Goal: Communication & Community: Participate in discussion

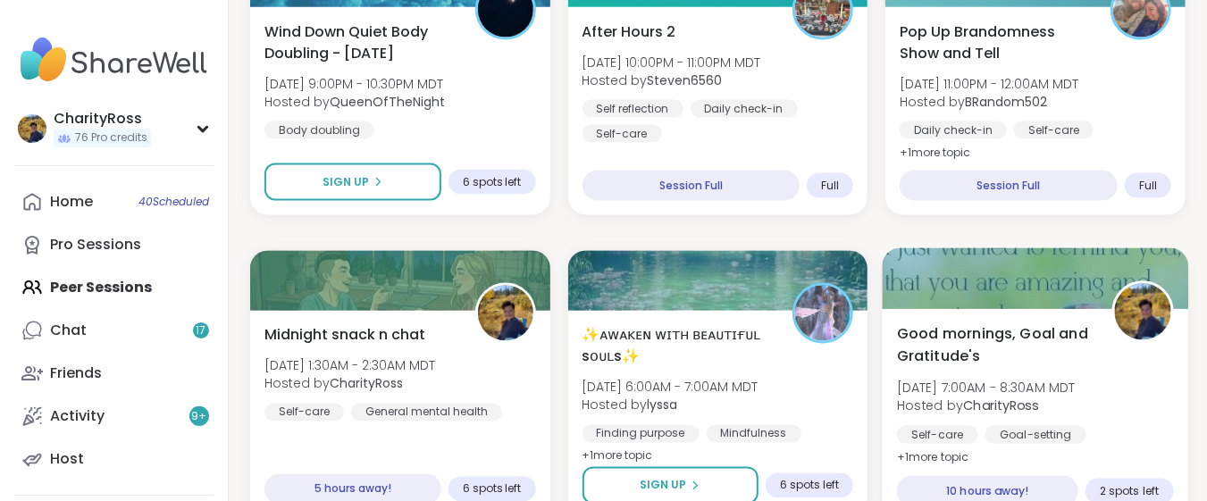
click at [997, 461] on div "Good mornings, Goal and Gratitude's [DATE] 7:00AM - 8:30AM MDT Hosted by Charit…" at bounding box center [1036, 415] width 306 height 213
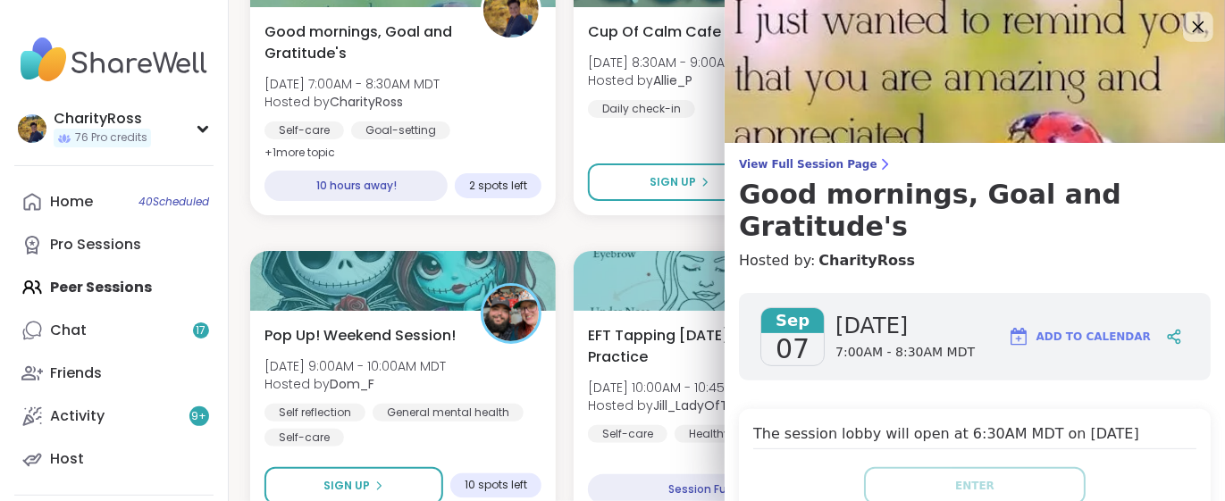
click at [1187, 30] on icon at bounding box center [1198, 26] width 22 height 22
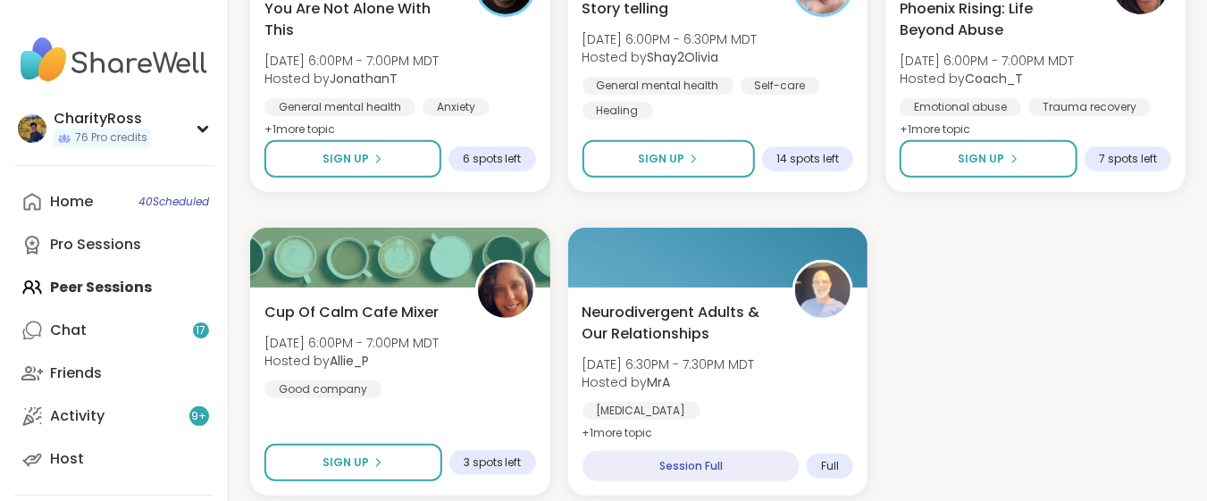
scroll to position [3407, 0]
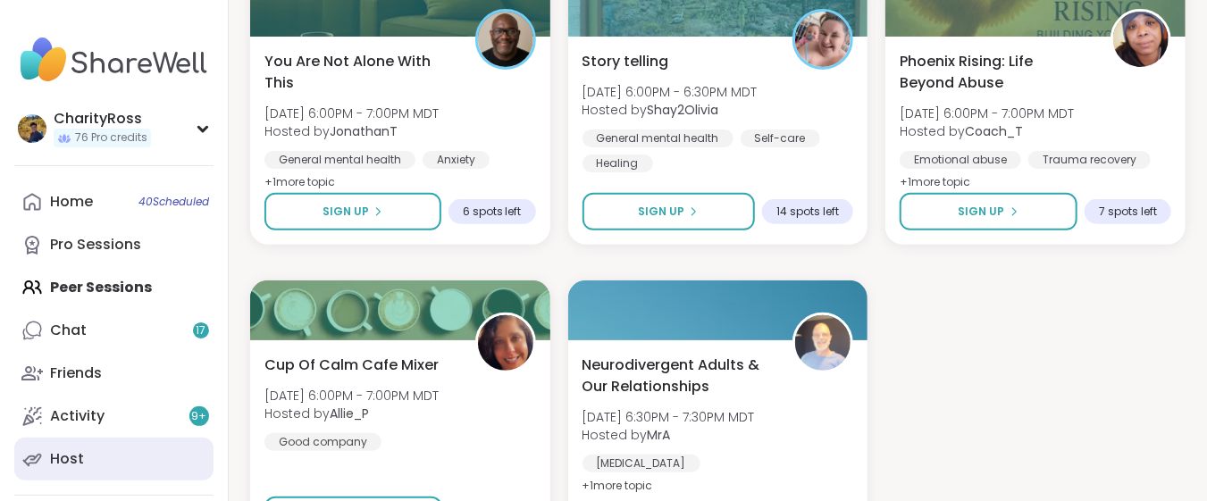
click at [46, 459] on link "Host" at bounding box center [113, 459] width 199 height 43
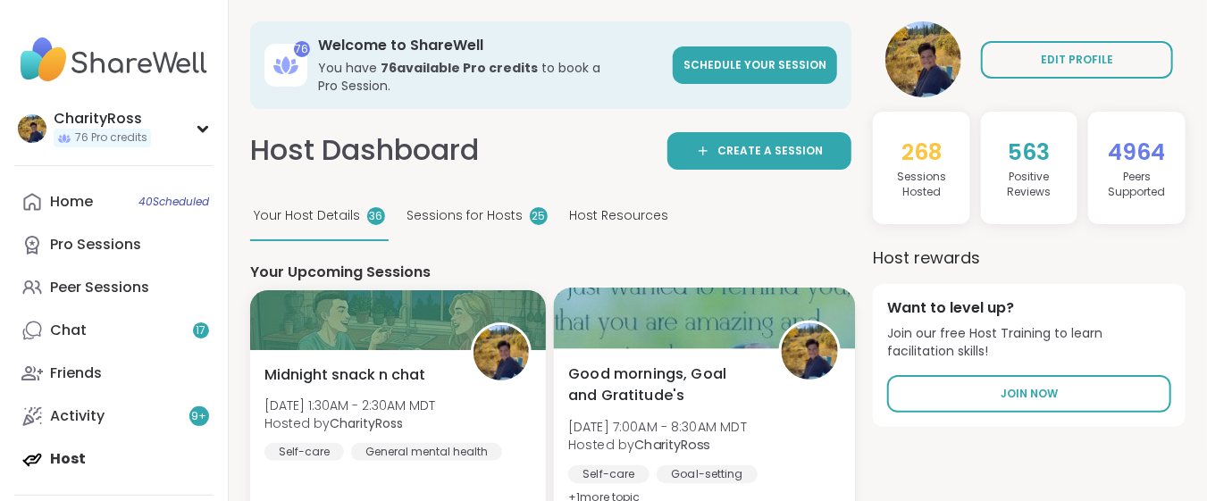
click at [645, 385] on span "Good mornings, Goal and Gratitude's" at bounding box center [663, 385] width 190 height 44
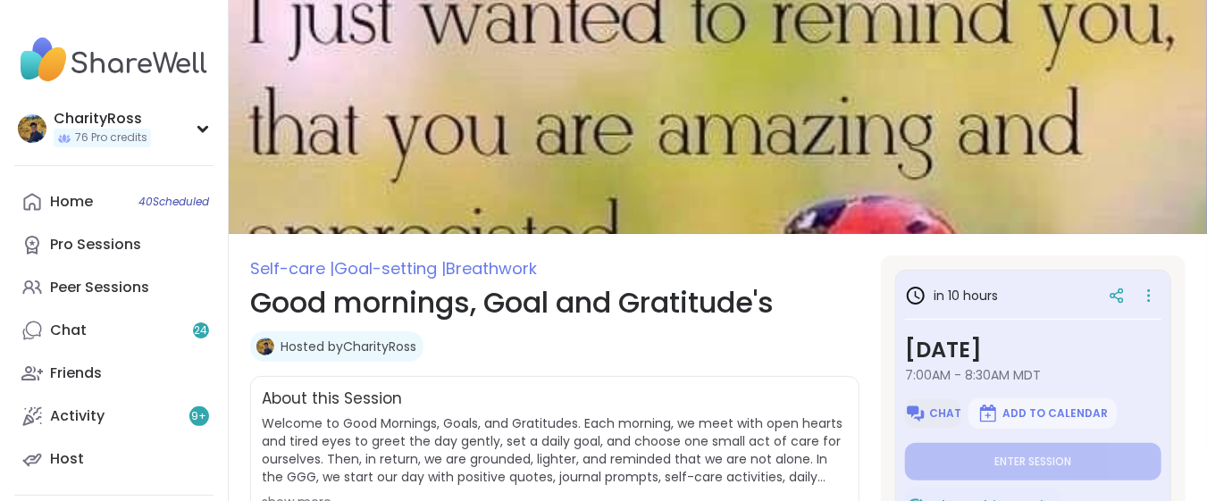
click at [937, 411] on span "Chat" at bounding box center [946, 414] width 32 height 14
type textarea "*"
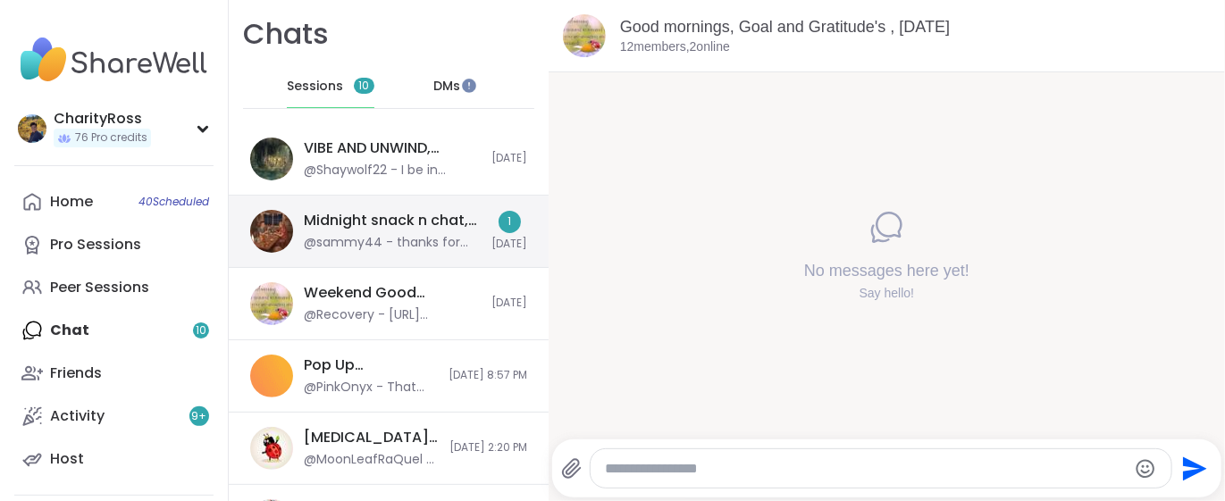
click at [461, 214] on div "Midnight snack n chat, [DATE]" at bounding box center [392, 221] width 177 height 20
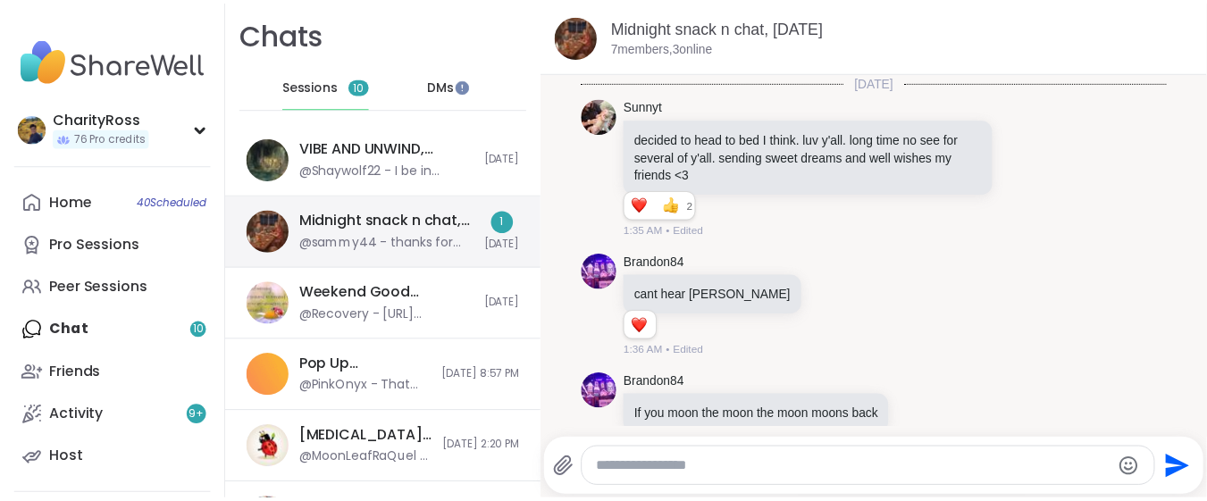
scroll to position [1966, 0]
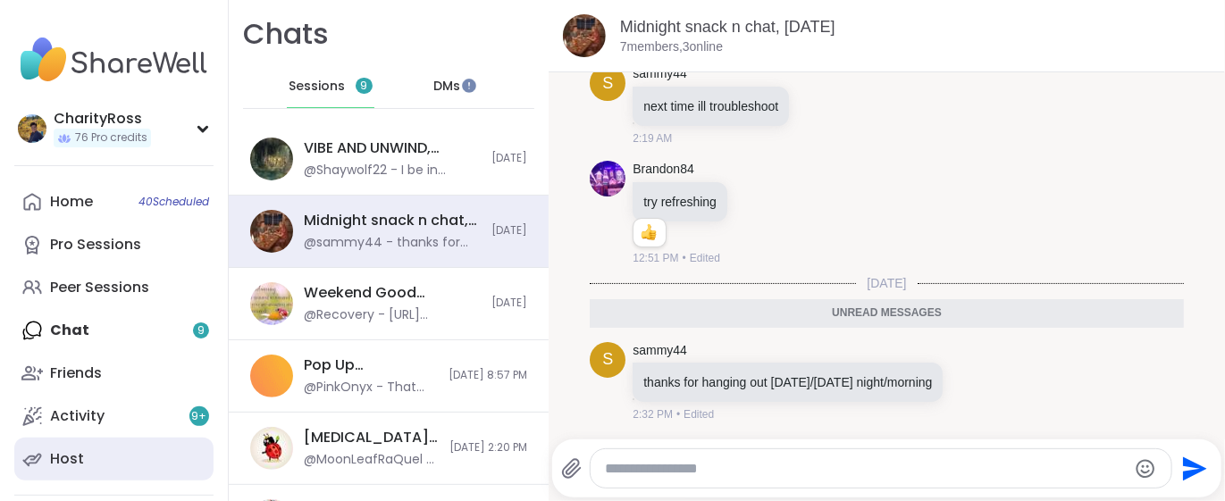
click at [97, 453] on link "Host" at bounding box center [113, 459] width 199 height 43
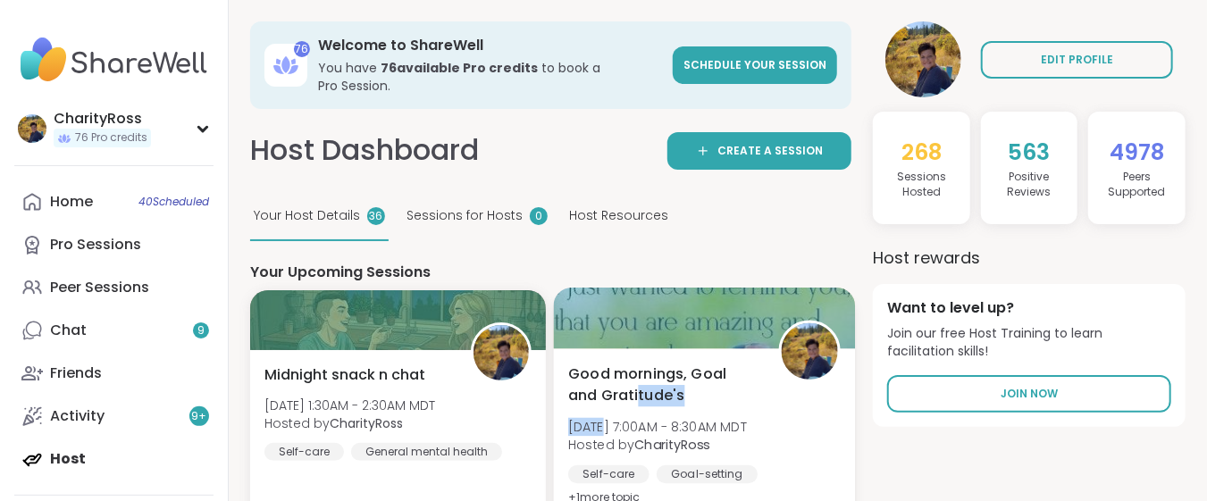
click at [601, 394] on div "Good mornings, Goal and Gratitude's Sun, Sep 07 | 7:00AM - 8:30AM MDT Hosted by…" at bounding box center [704, 436] width 272 height 146
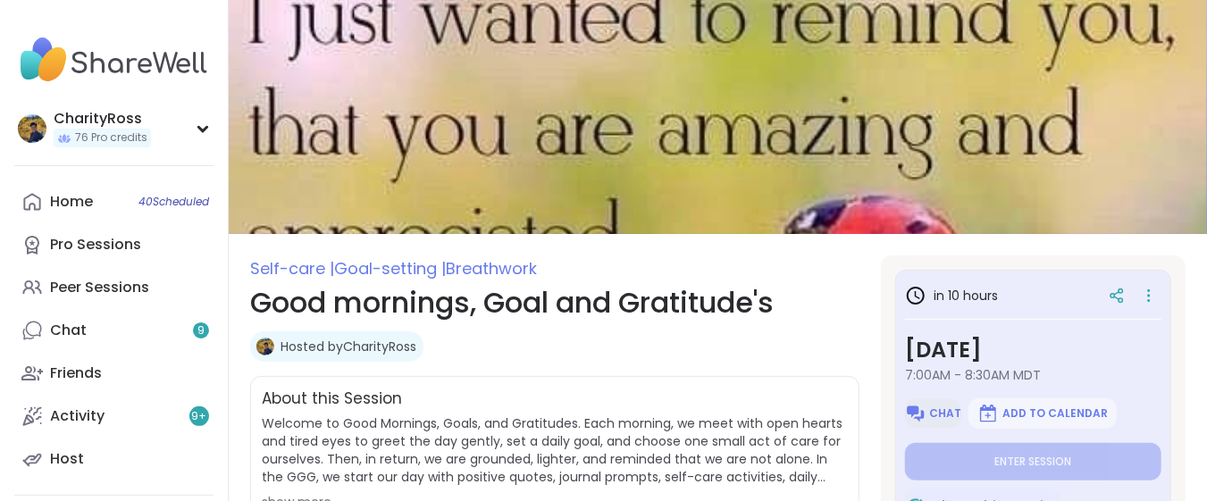
click at [931, 416] on span "Chat" at bounding box center [946, 414] width 32 height 14
type textarea "*"
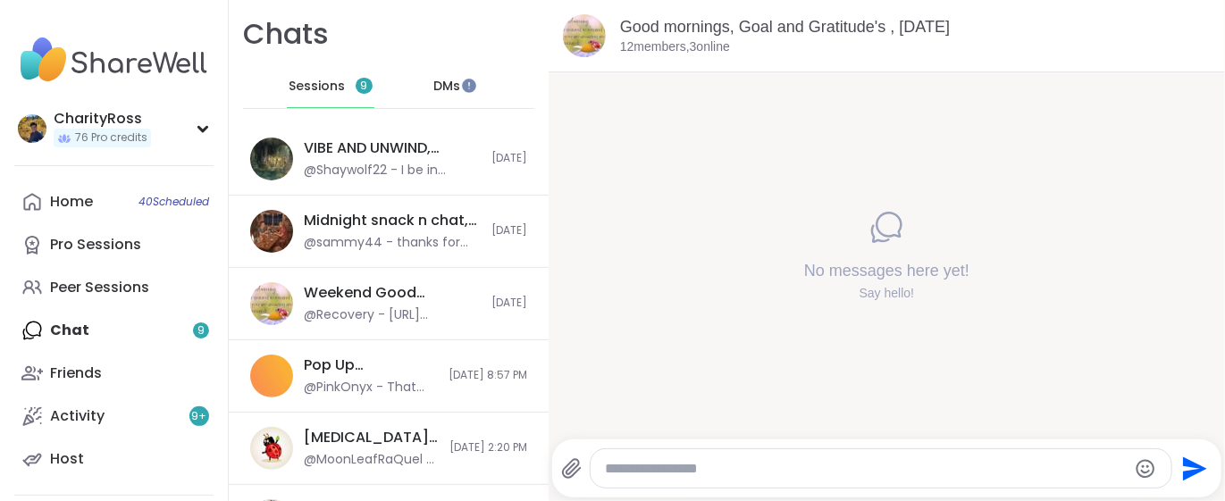
click at [653, 463] on textarea "Type your message" at bounding box center [866, 469] width 523 height 18
type textarea "*****"
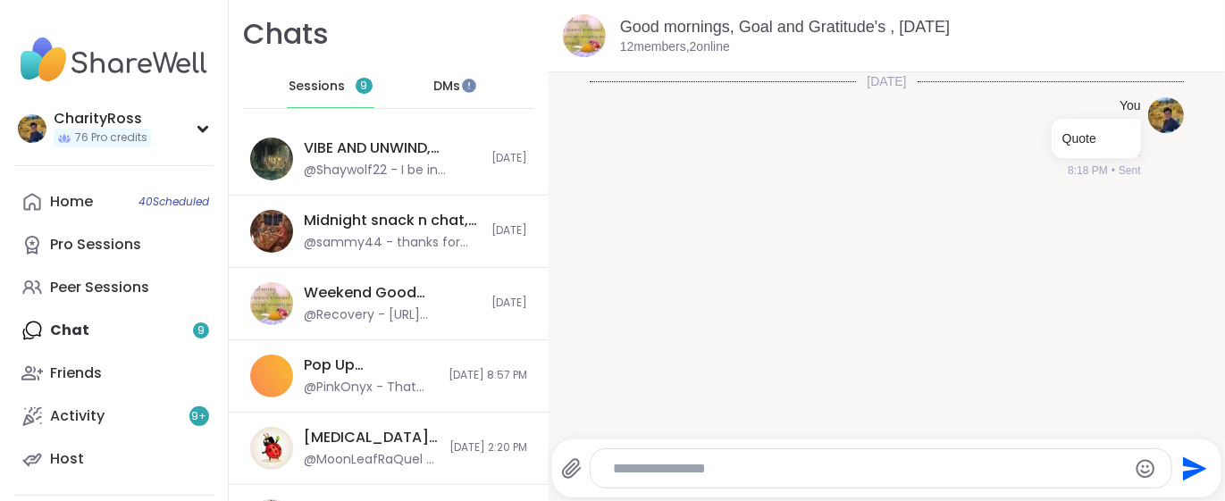
click at [613, 471] on textarea "Type your message" at bounding box center [866, 469] width 506 height 18
paste textarea "**********"
type textarea "**********"
click at [1179, 471] on icon "Send" at bounding box center [1193, 469] width 29 height 29
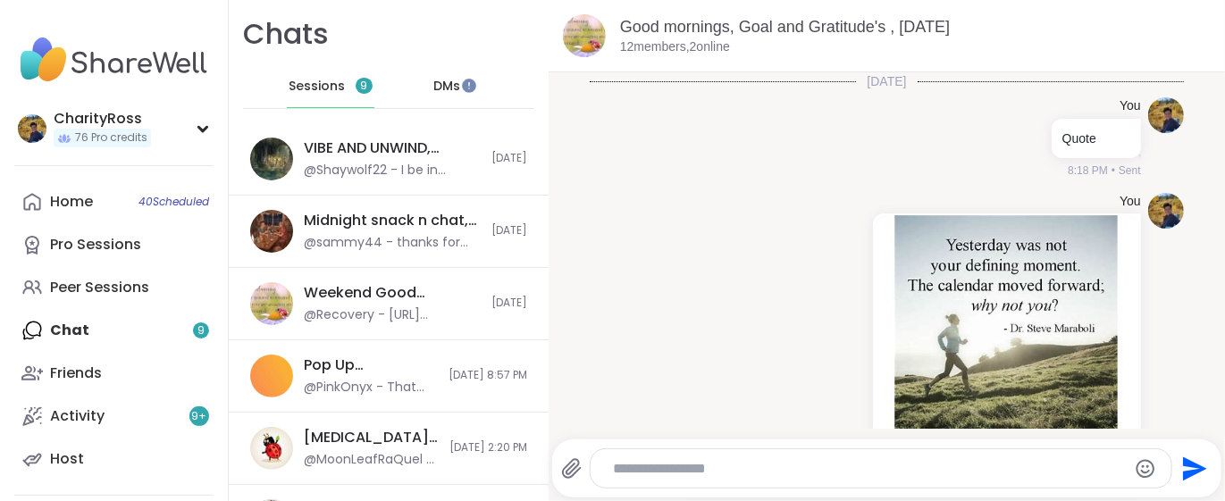
click at [613, 466] on textarea "Type your message" at bounding box center [866, 469] width 506 height 18
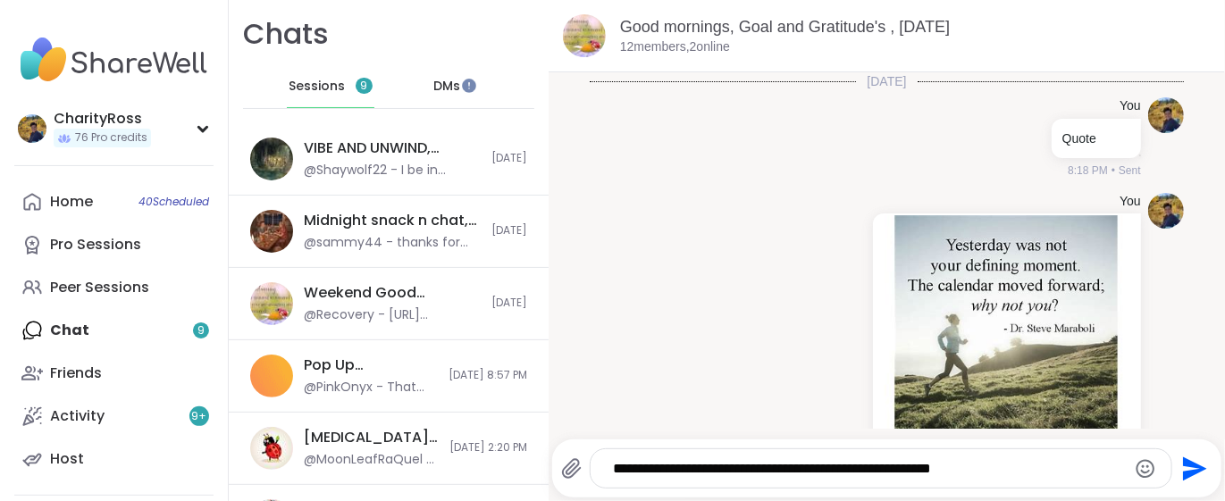
type textarea "**********"
click at [1183, 471] on icon "Send" at bounding box center [1195, 469] width 24 height 24
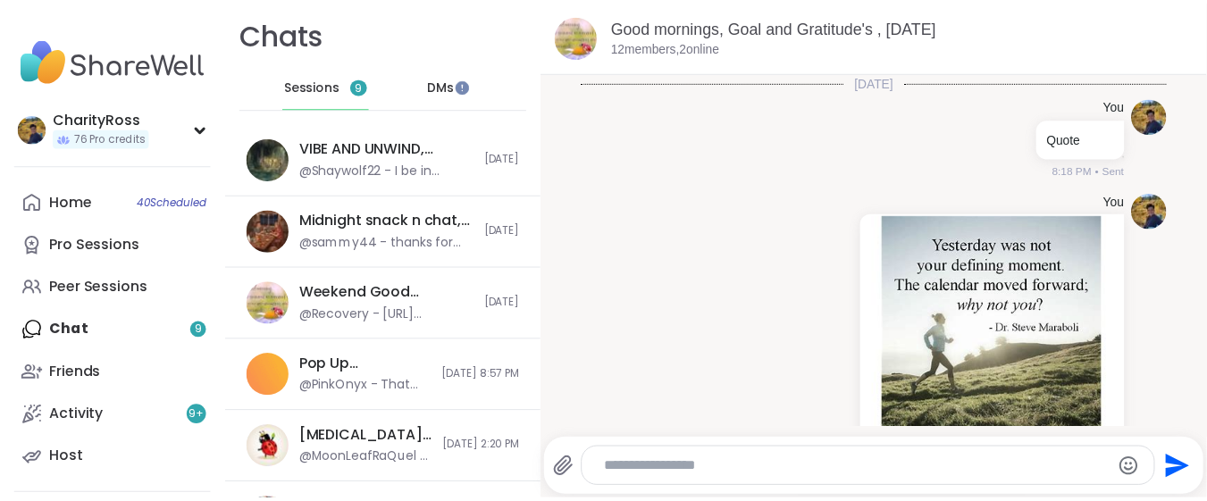
scroll to position [273, 0]
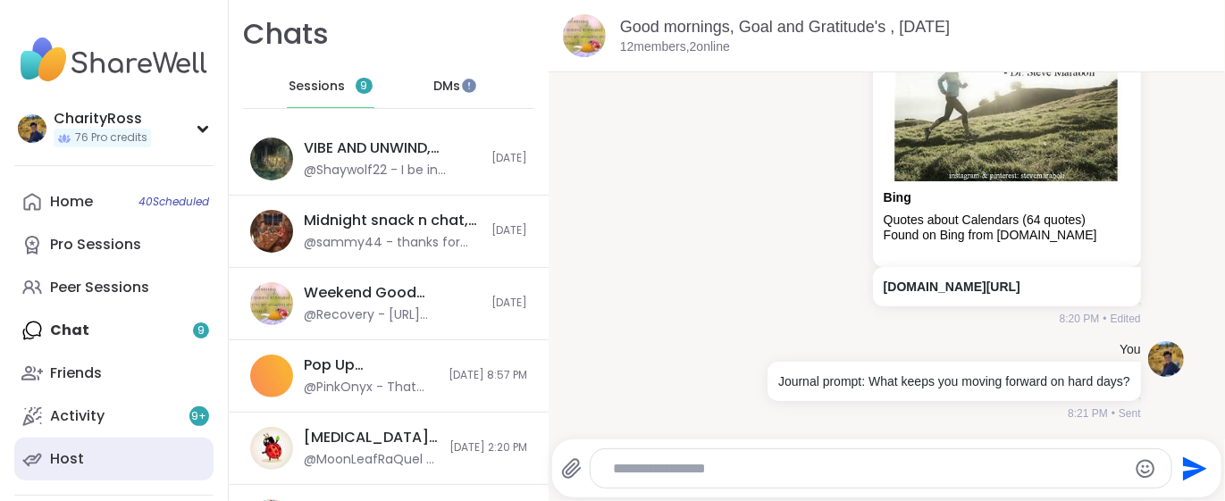
click at [128, 455] on link "Host" at bounding box center [113, 459] width 199 height 43
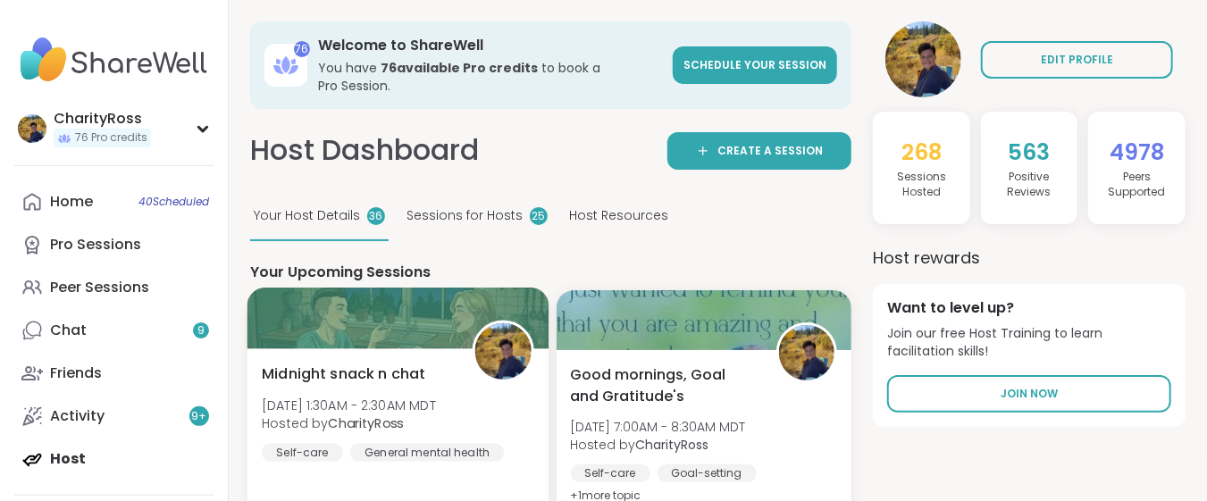
click at [304, 443] on div "Self-care" at bounding box center [302, 452] width 81 height 18
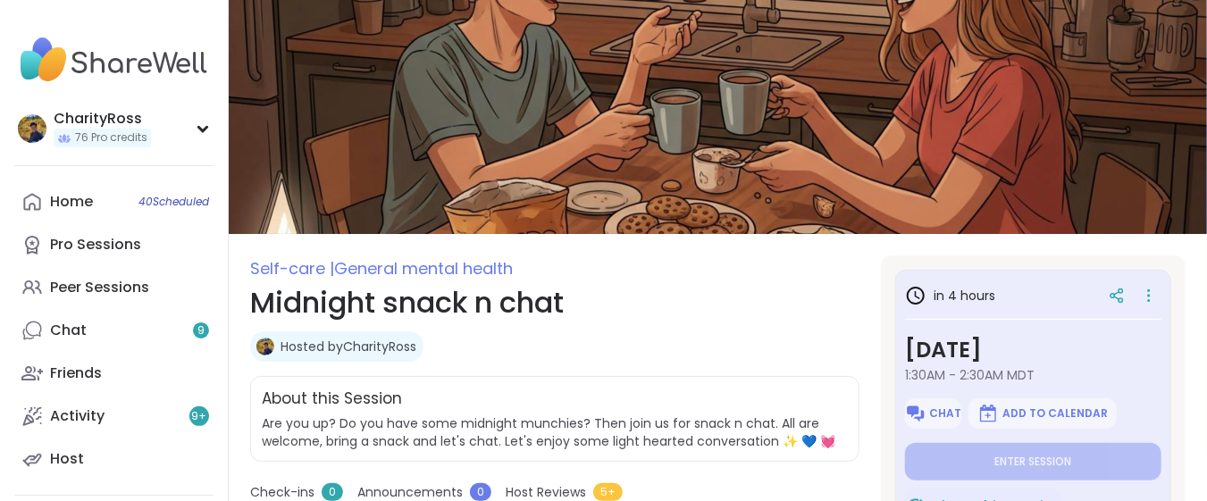
type textarea "*"
